Goal: Task Accomplishment & Management: Manage account settings

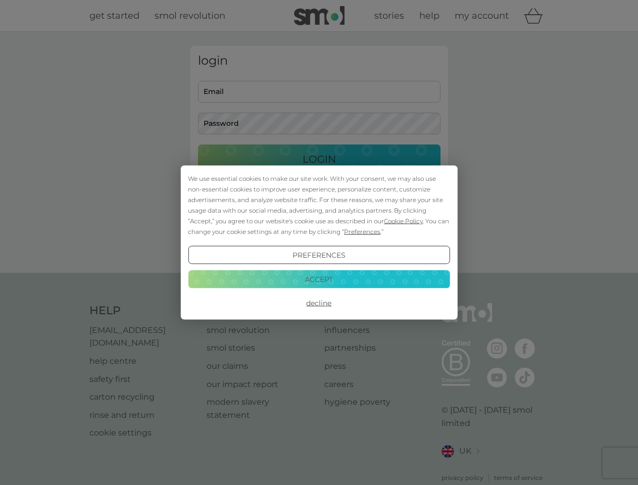
click at [404, 221] on span "Cookie Policy" at bounding box center [403, 221] width 39 height 8
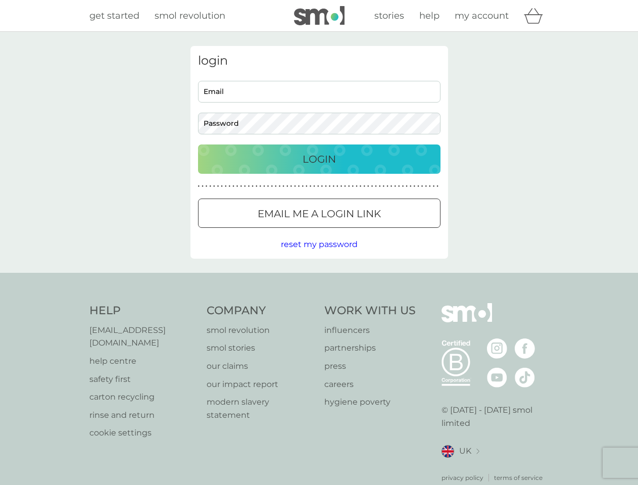
click at [361, 231] on div "login Email Password Login ● ● ● ● ● ● ● ● ● ● ● ● ● ● ● ● ● ● ● ● ● ● ● ● ● ● …" at bounding box center [319, 152] width 258 height 213
click at [319, 255] on div "login Email Password Login ● ● ● ● ● ● ● ● ● ● ● ● ● ● ● ● ● ● ● ● ● ● ● ● ● ● …" at bounding box center [319, 152] width 258 height 213
click at [319, 303] on div "Help [EMAIL_ADDRESS][DOMAIN_NAME] help centre safety first carton recycling rin…" at bounding box center [319, 392] width 460 height 179
click at [319, 279] on div "Help [EMAIL_ADDRESS][DOMAIN_NAME] help centre safety first carton recycling rin…" at bounding box center [319, 393] width 638 height 240
